Goal: Navigation & Orientation: Find specific page/section

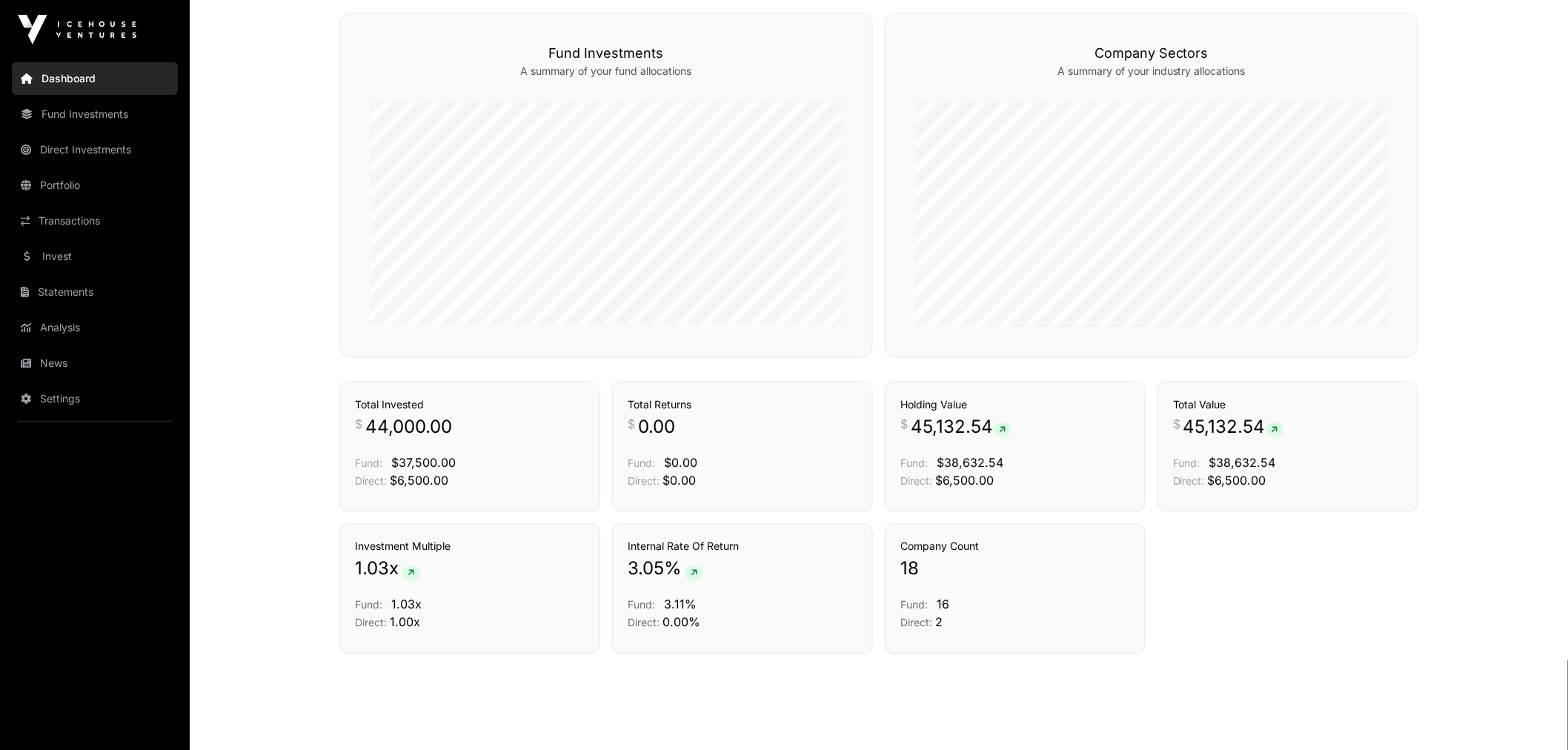
scroll to position [686, 0]
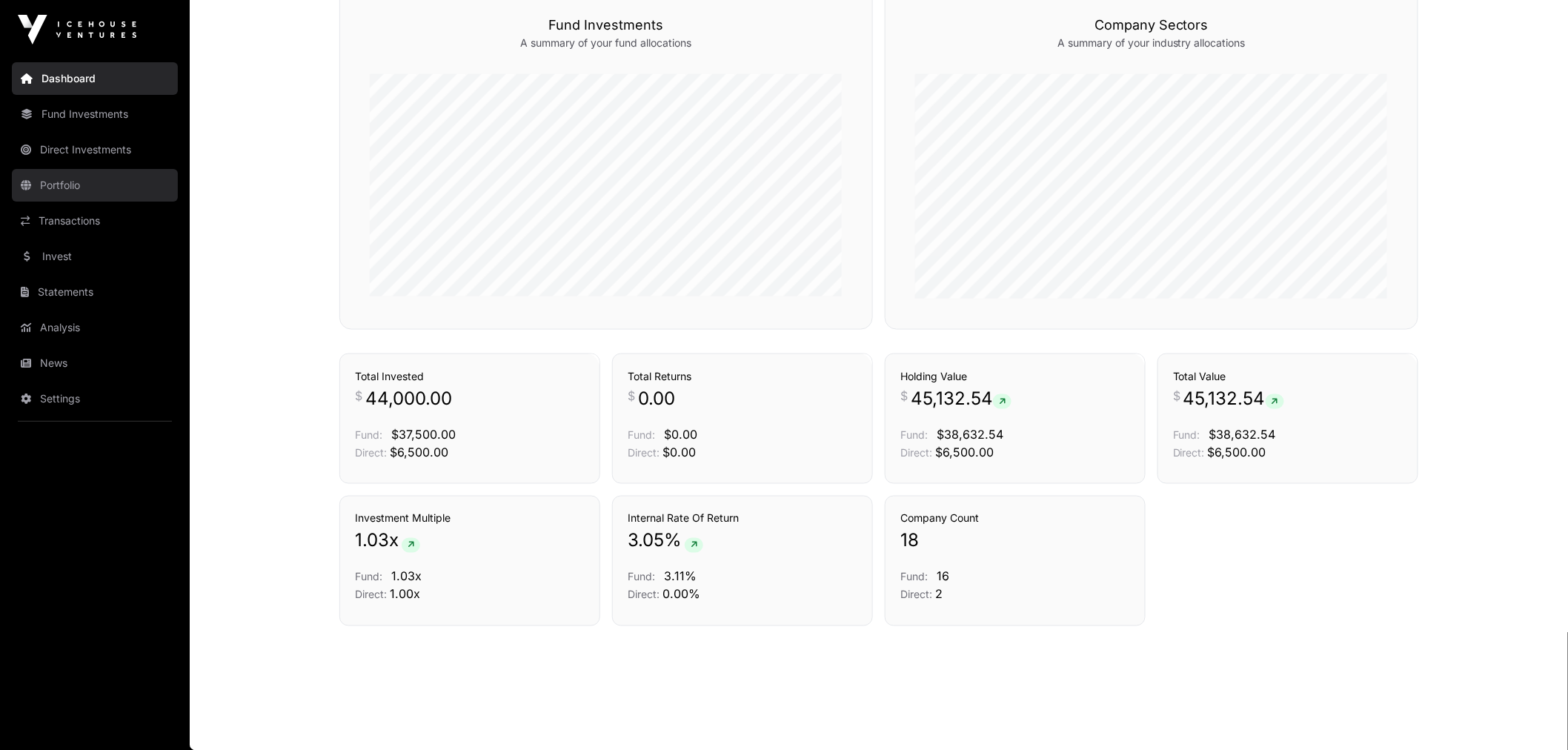
click at [91, 186] on link "Portfolio" at bounding box center [94, 186] width 166 height 33
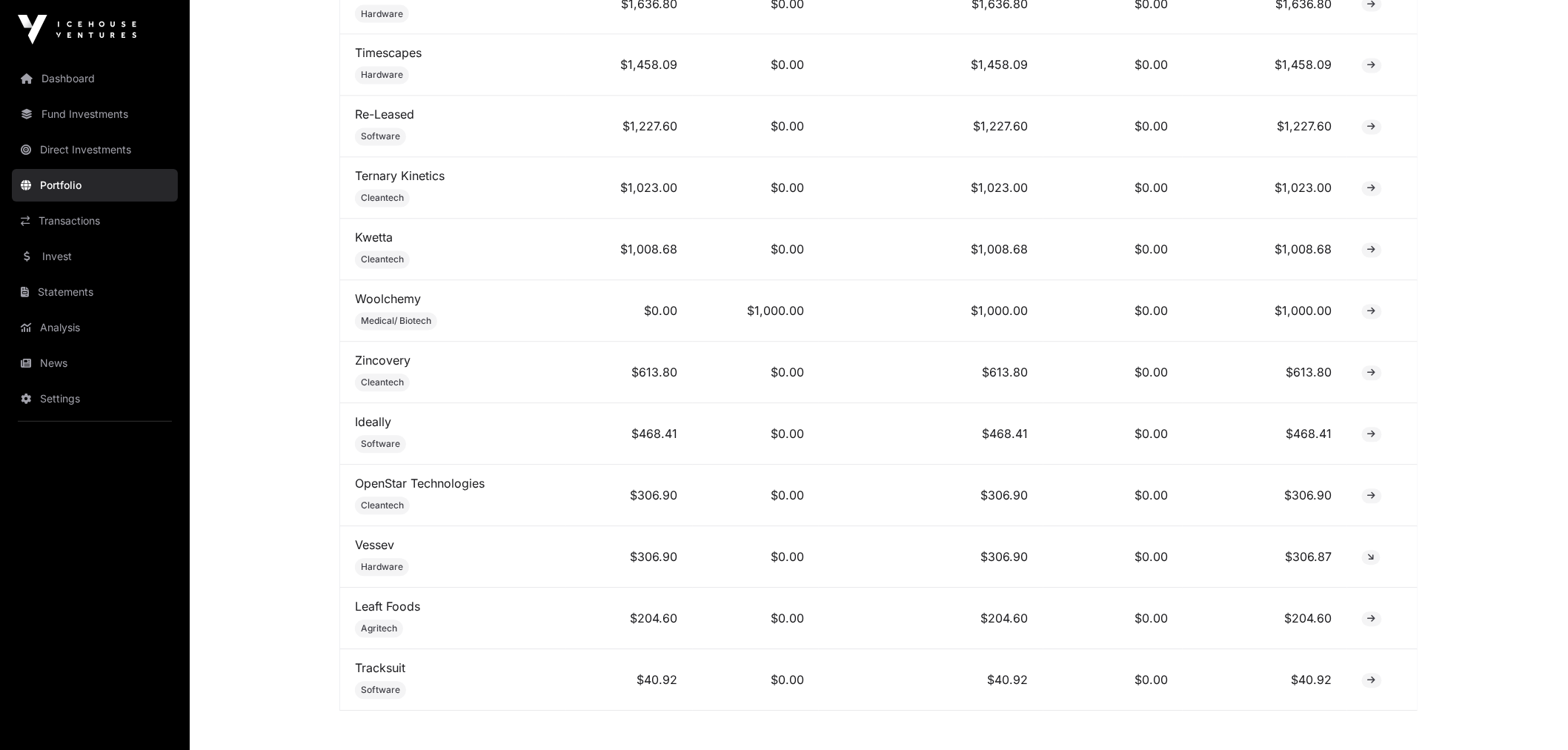
scroll to position [1153, 0]
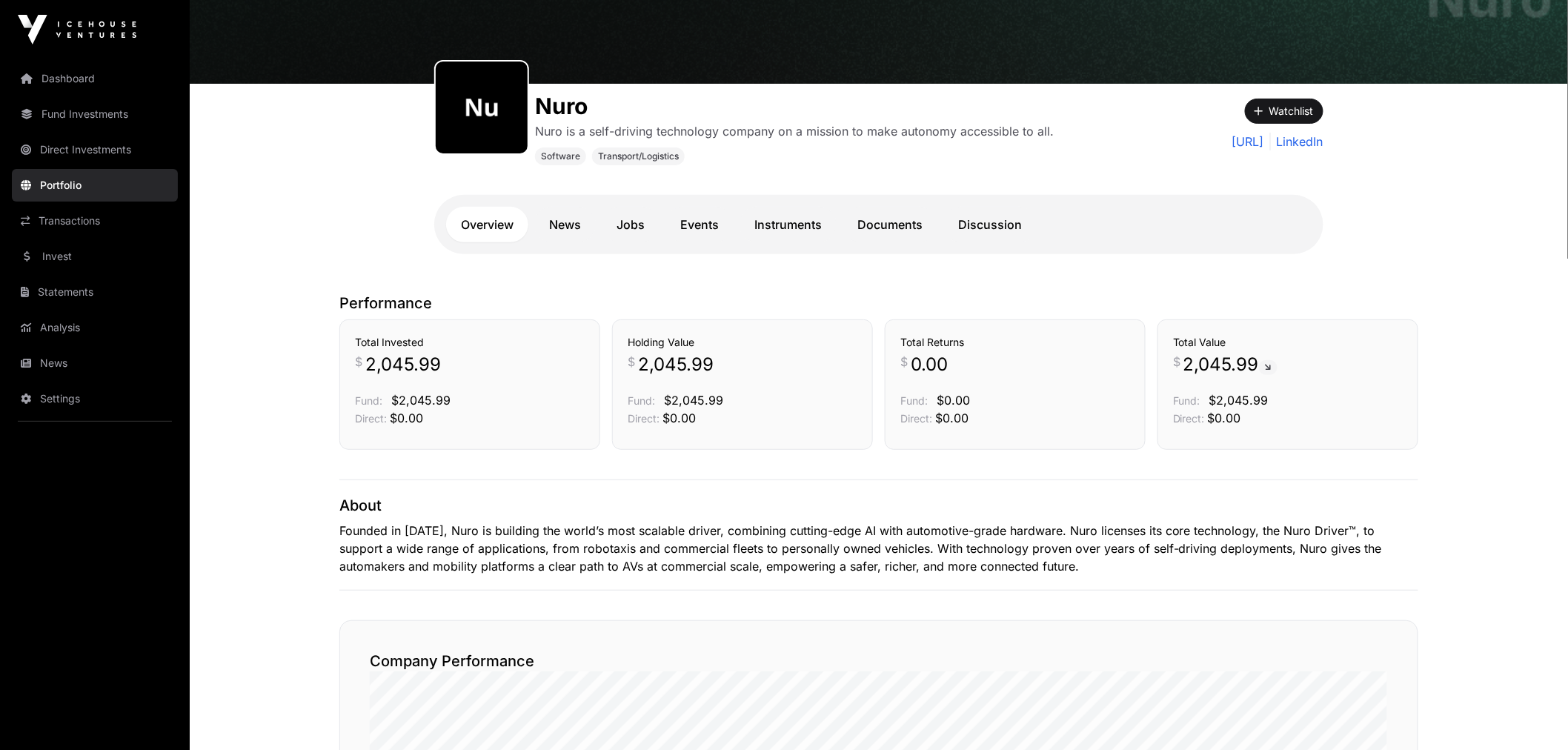
scroll to position [113, 0]
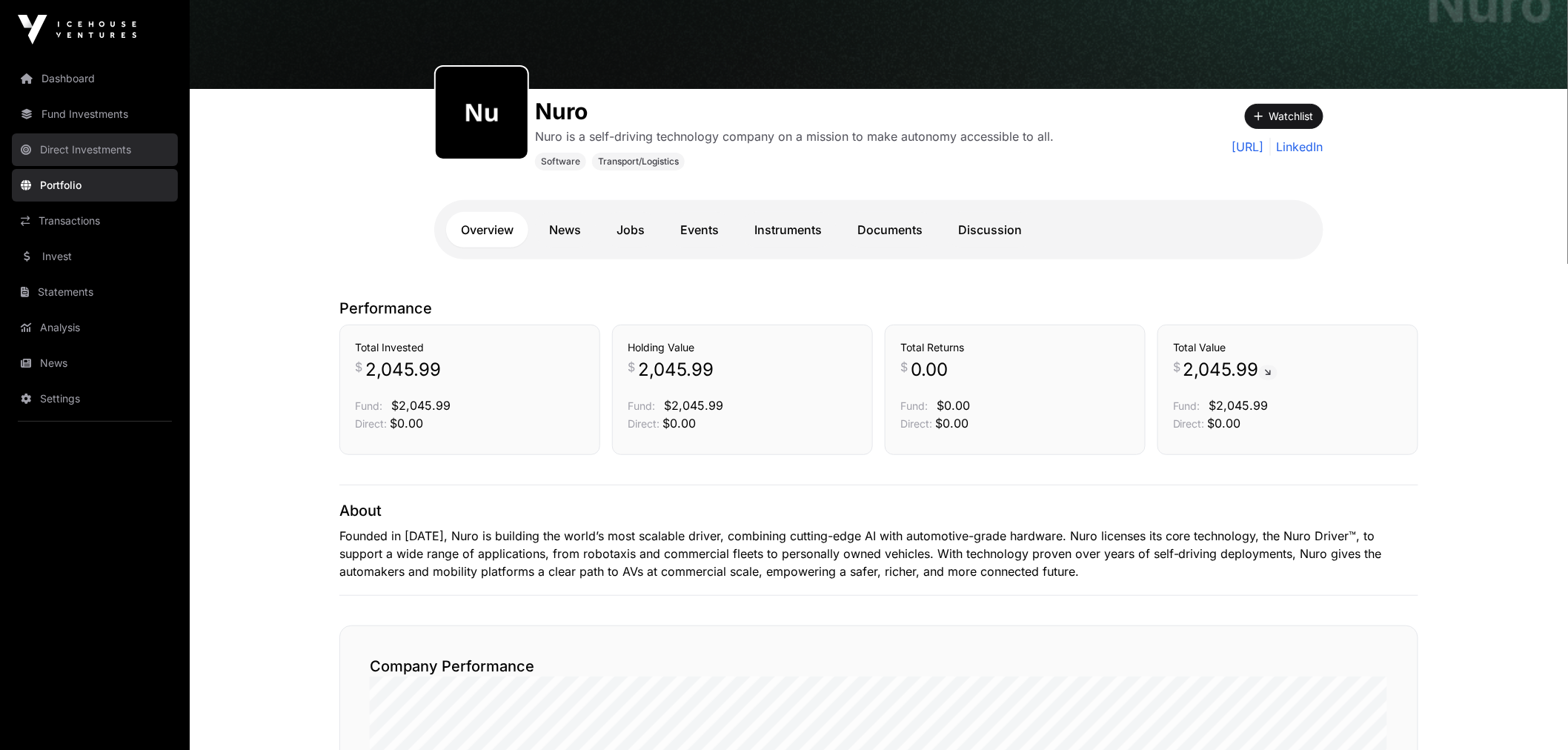
drag, startPoint x: 86, startPoint y: 74, endPoint x: 116, endPoint y: 137, distance: 69.8
click at [86, 74] on link "Dashboard" at bounding box center [94, 78] width 166 height 33
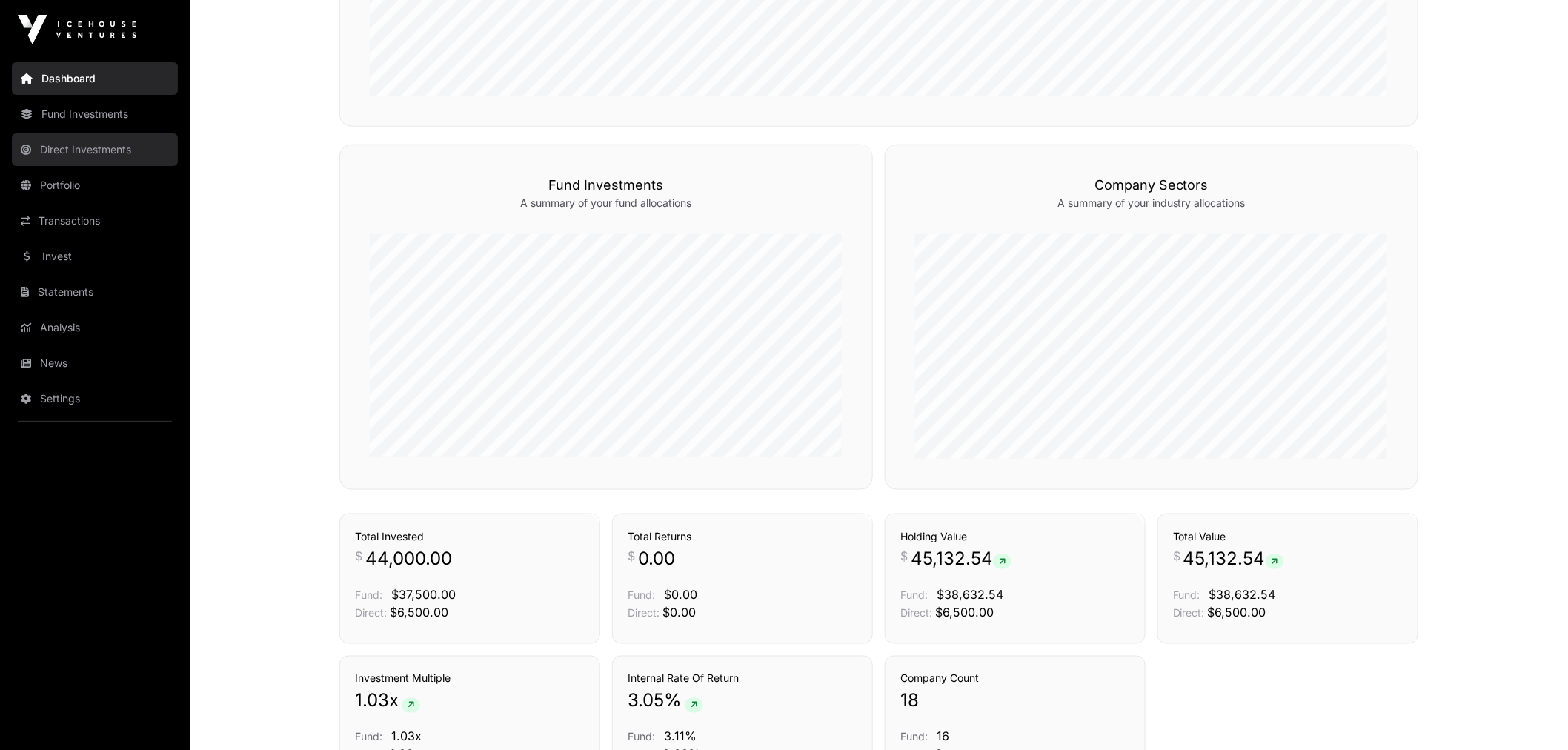
scroll to position [521, 0]
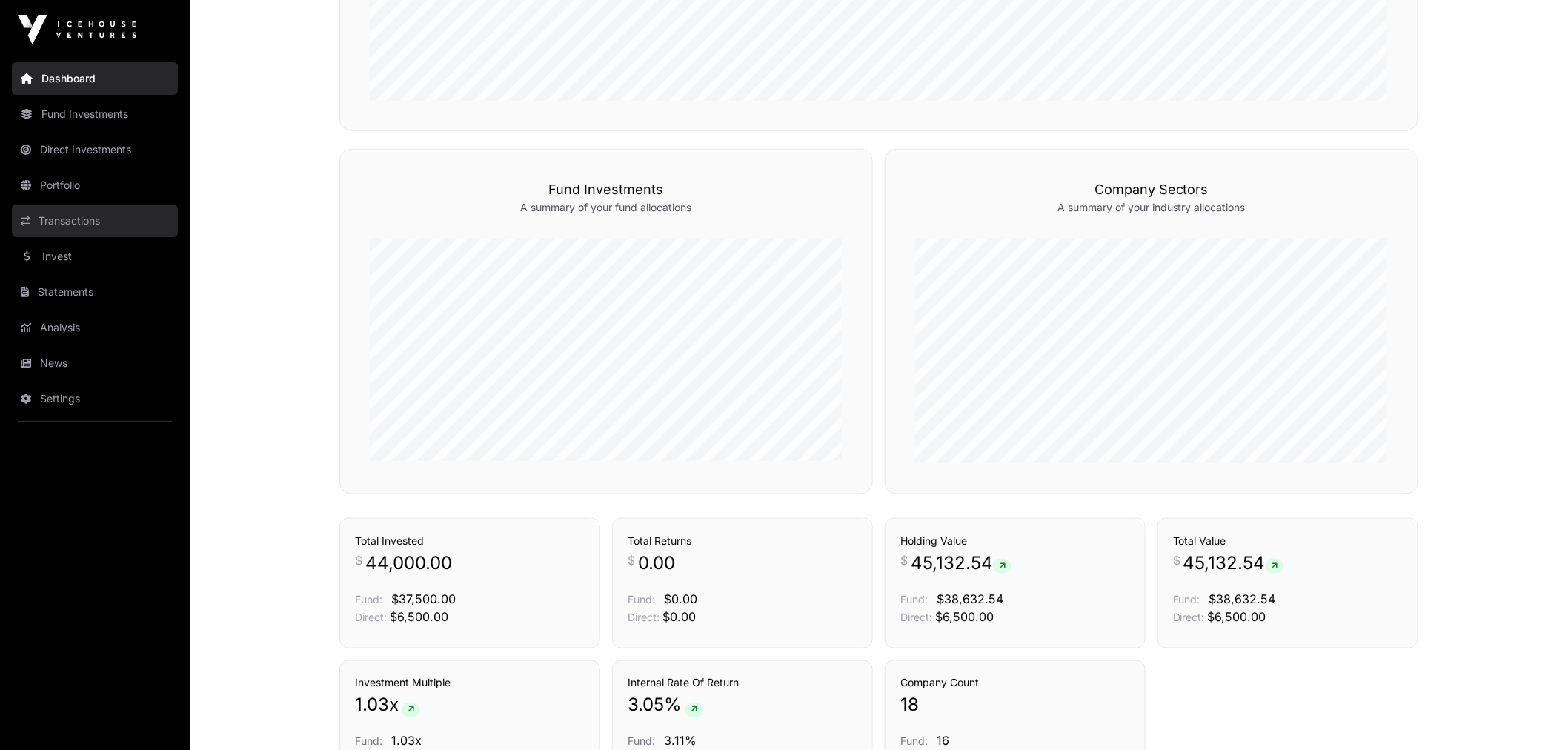
click at [62, 229] on link "Transactions" at bounding box center [94, 221] width 166 height 33
